Goal: Task Accomplishment & Management: Use online tool/utility

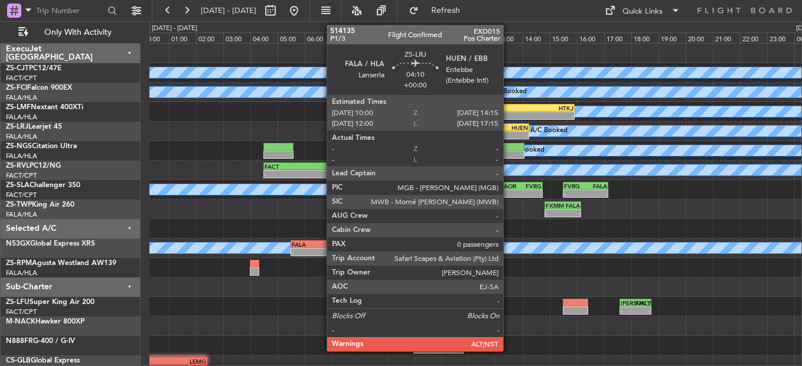
click at [508, 132] on div "-" at bounding box center [499, 135] width 57 height 7
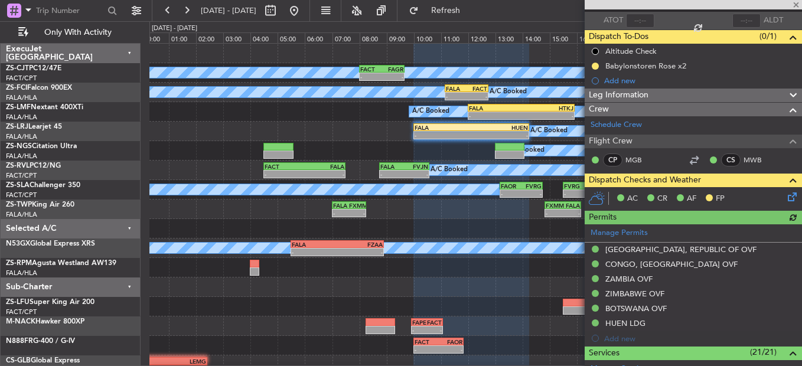
scroll to position [118, 0]
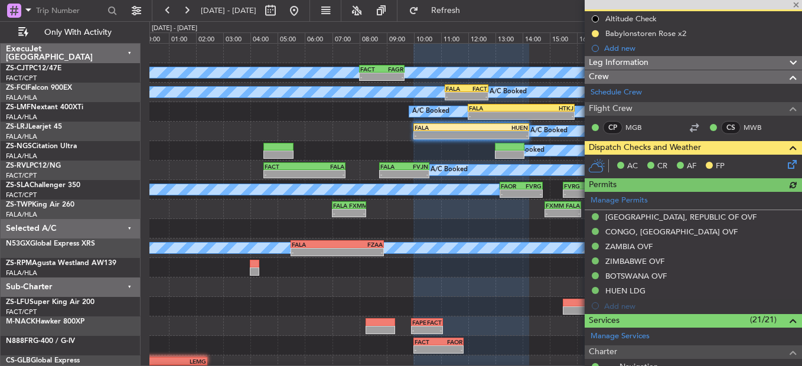
click at [785, 165] on icon at bounding box center [789, 162] width 9 height 9
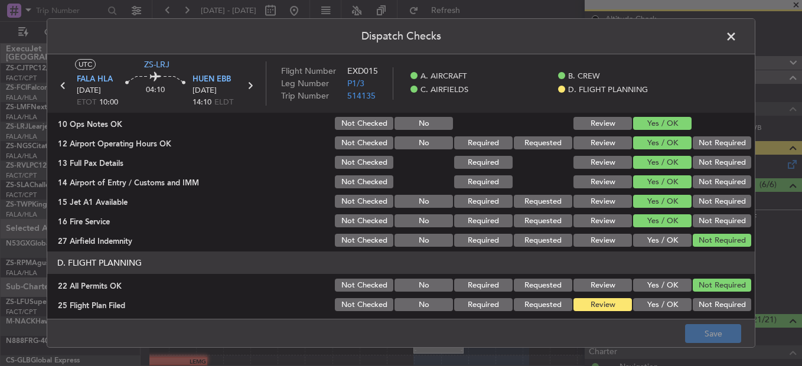
scroll to position [332, 0]
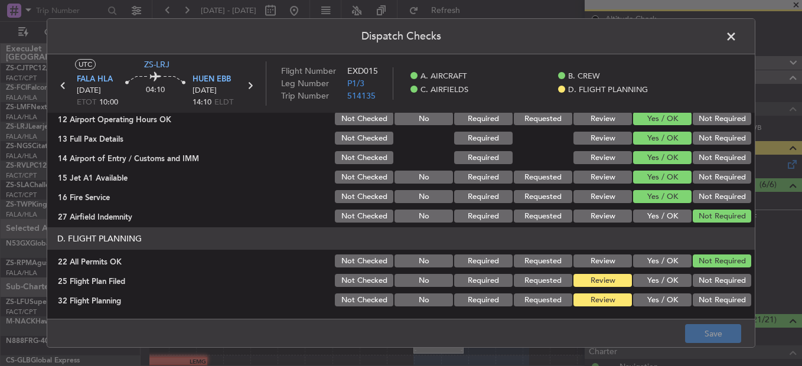
click at [663, 270] on section "D. FLIGHT PLANNING 22 All Permits OK Not Checked No Required Requested Review Y…" at bounding box center [400, 267] width 707 height 81
click at [663, 273] on section "D. FLIGHT PLANNING 22 All Permits OK Not Checked No Required Requested Review Y…" at bounding box center [400, 267] width 707 height 81
drag, startPoint x: 663, startPoint y: 274, endPoint x: 661, endPoint y: 284, distance: 10.1
click at [661, 284] on button "Yes / OK" at bounding box center [662, 280] width 58 height 13
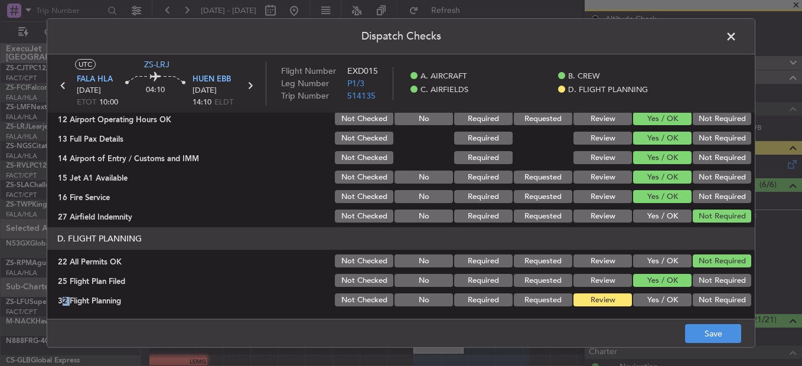
click at [656, 296] on button "Yes / OK" at bounding box center [662, 300] width 58 height 13
click at [710, 331] on button "Save" at bounding box center [713, 333] width 56 height 19
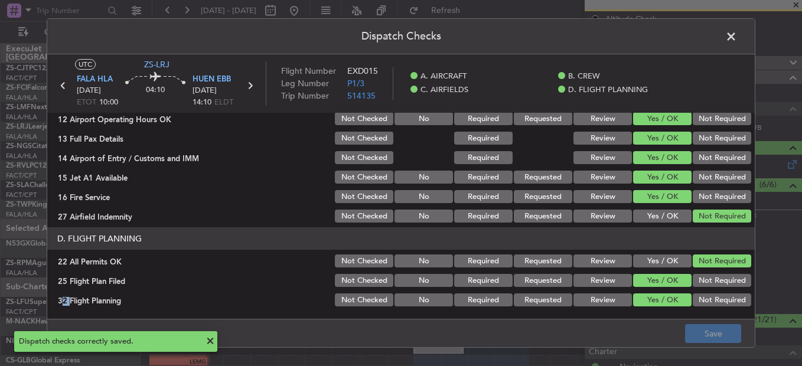
click at [737, 40] on span at bounding box center [737, 40] width 0 height 24
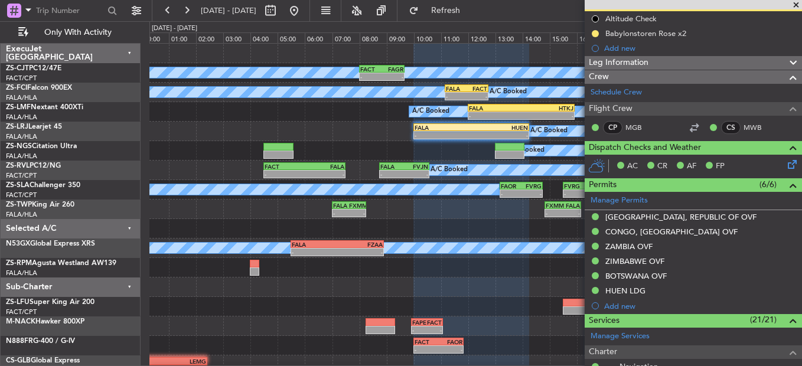
click at [798, 2] on span at bounding box center [796, 5] width 12 height 11
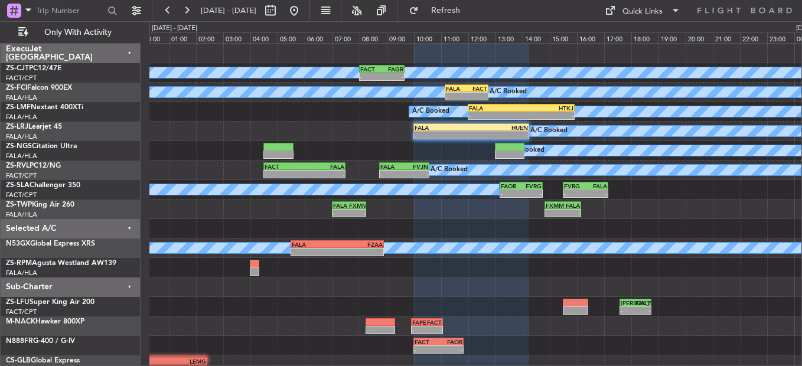
scroll to position [0, 0]
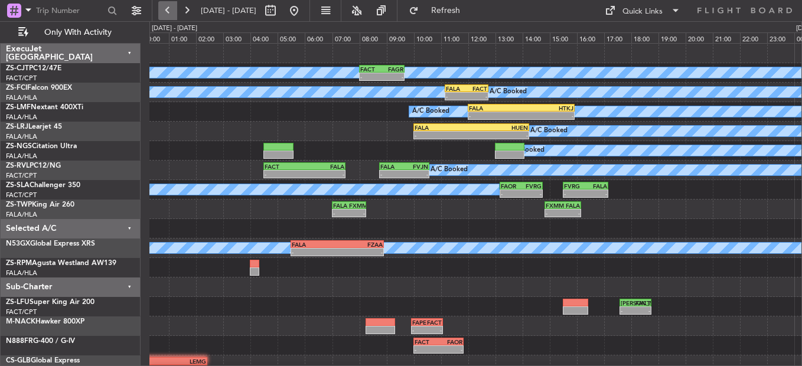
click at [170, 13] on button at bounding box center [167, 10] width 19 height 19
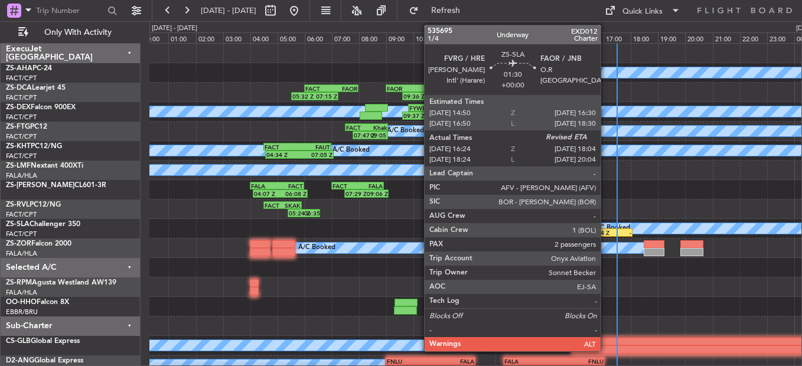
click at [605, 233] on div "16:24 Z" at bounding box center [599, 232] width 22 height 7
